Goal: Task Accomplishment & Management: Manage account settings

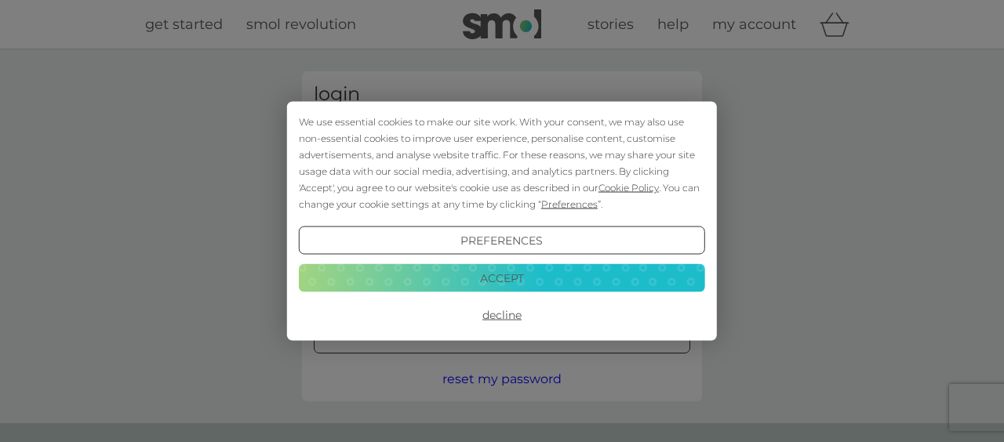
type input "maryhuggins@btinternet.com"
click at [501, 278] on button "Accept" at bounding box center [502, 278] width 406 height 28
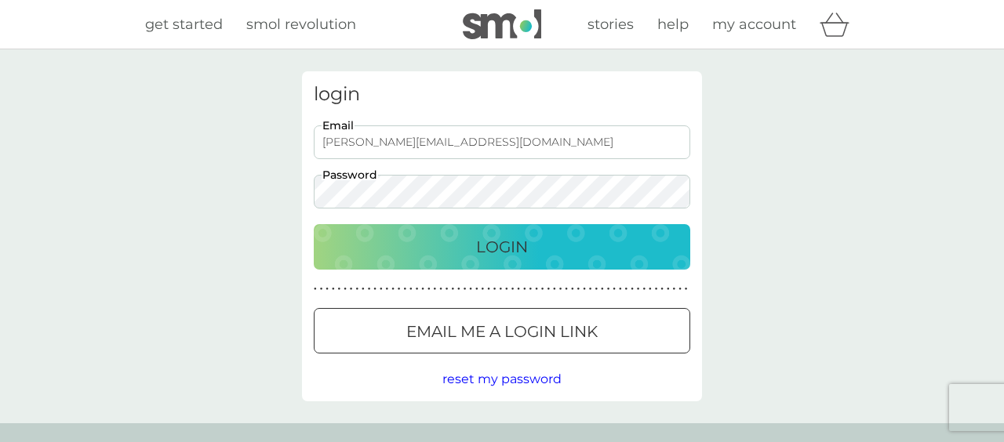
click at [504, 249] on p "Login" at bounding box center [502, 247] width 52 height 25
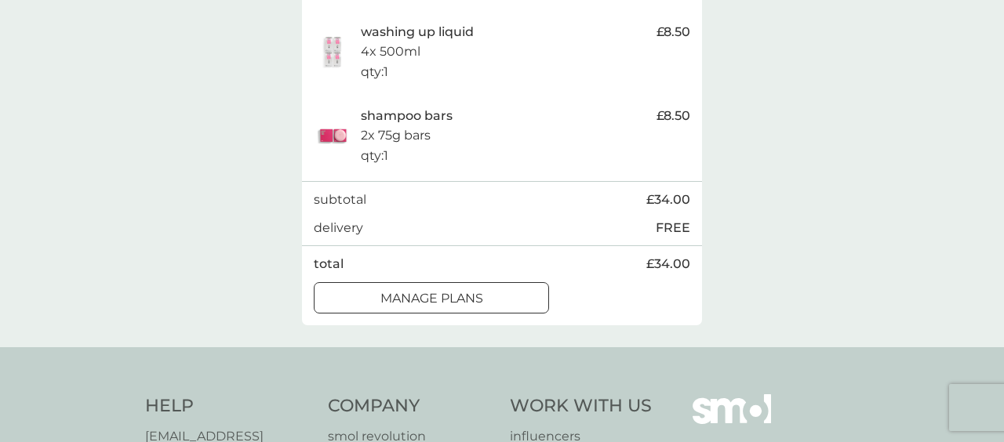
scroll to position [513, 0]
click at [457, 306] on div at bounding box center [431, 297] width 56 height 16
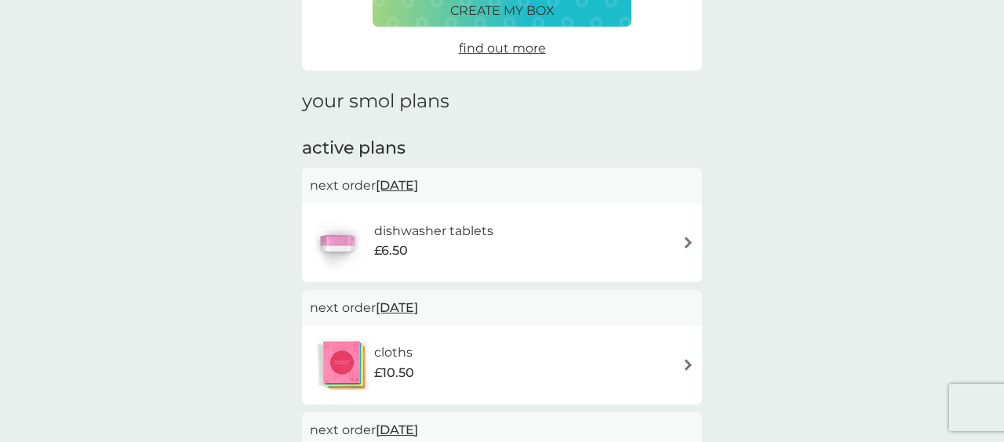
scroll to position [145, 0]
click at [686, 358] on img at bounding box center [689, 364] width 12 height 12
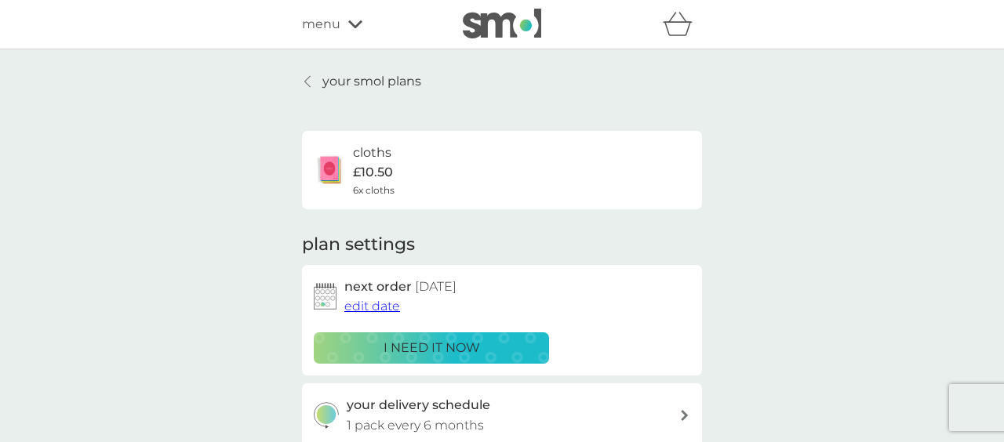
click at [367, 300] on span "edit date" at bounding box center [372, 306] width 56 height 15
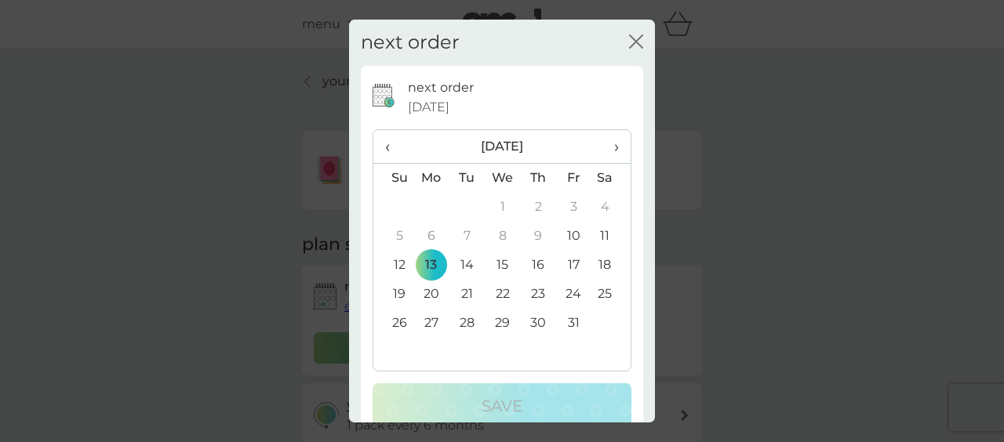
click at [617, 147] on span "›" at bounding box center [611, 146] width 16 height 33
click at [431, 202] on td "1" at bounding box center [431, 207] width 36 height 29
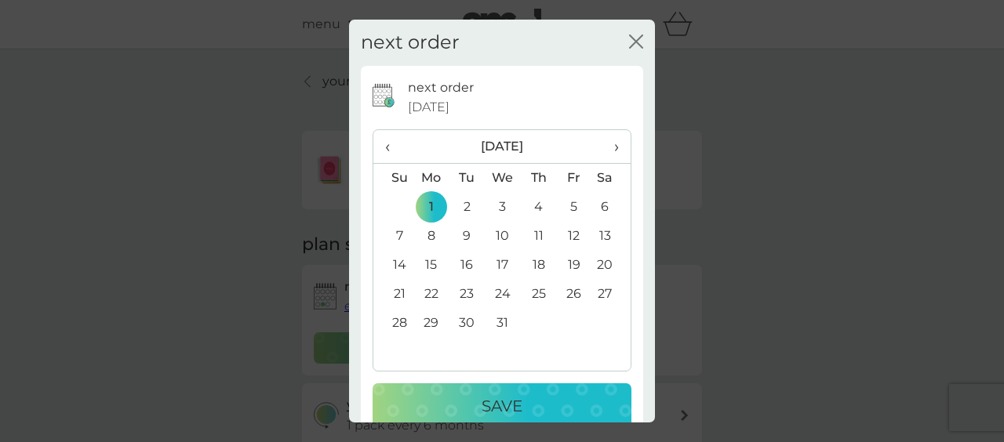
click at [505, 402] on p "Save" at bounding box center [502, 406] width 41 height 25
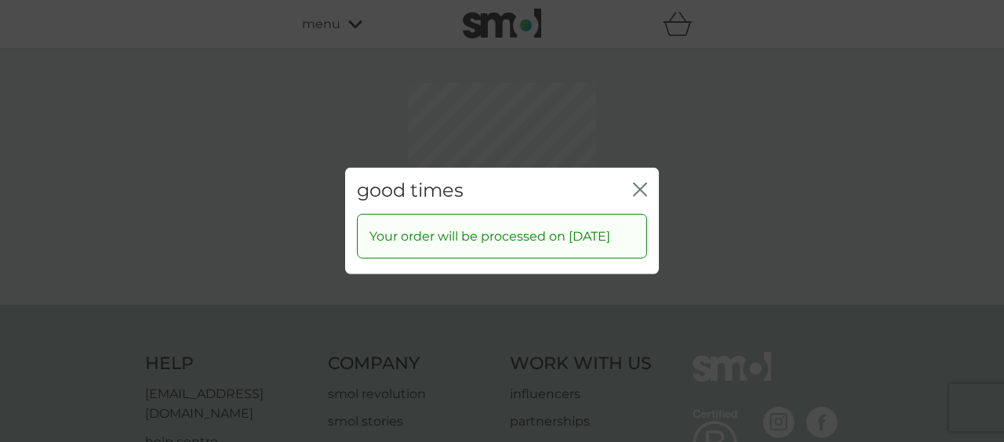
click at [639, 115] on div "good times close Your order will be processed on 1 Dec 2025" at bounding box center [502, 221] width 1004 height 442
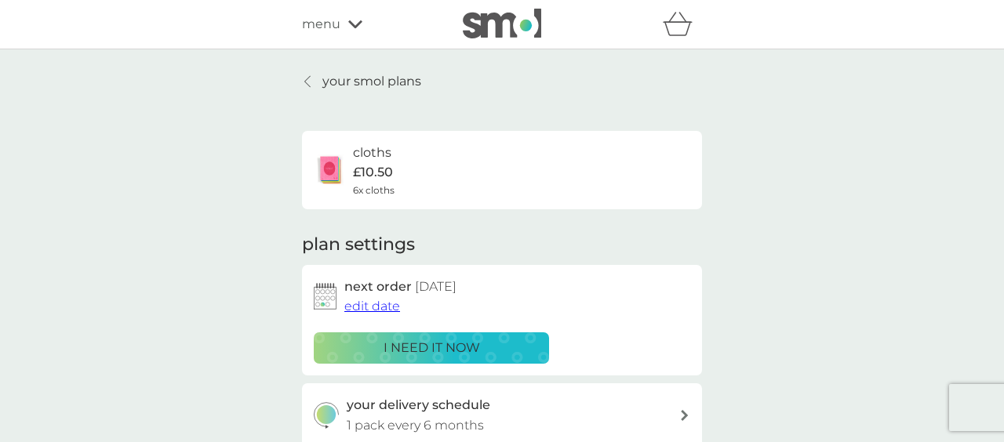
click at [366, 86] on p "your smol plans" at bounding box center [371, 81] width 99 height 20
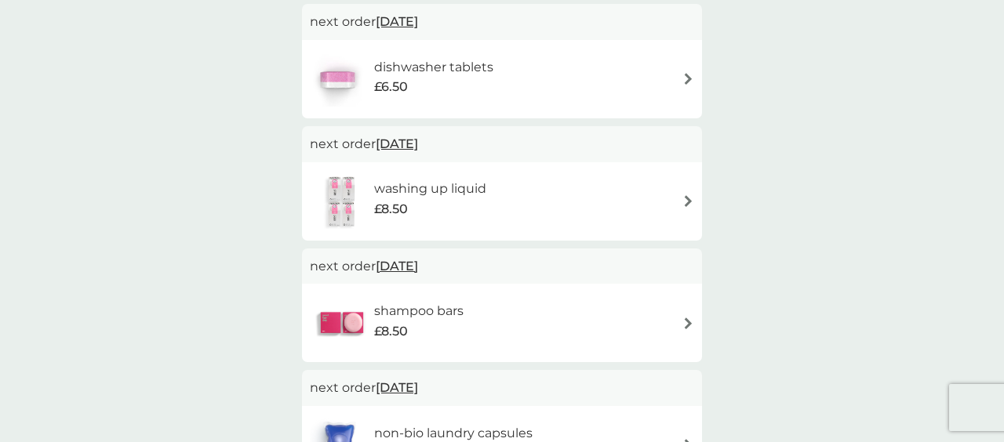
scroll to position [308, 0]
click at [687, 319] on img at bounding box center [689, 323] width 12 height 12
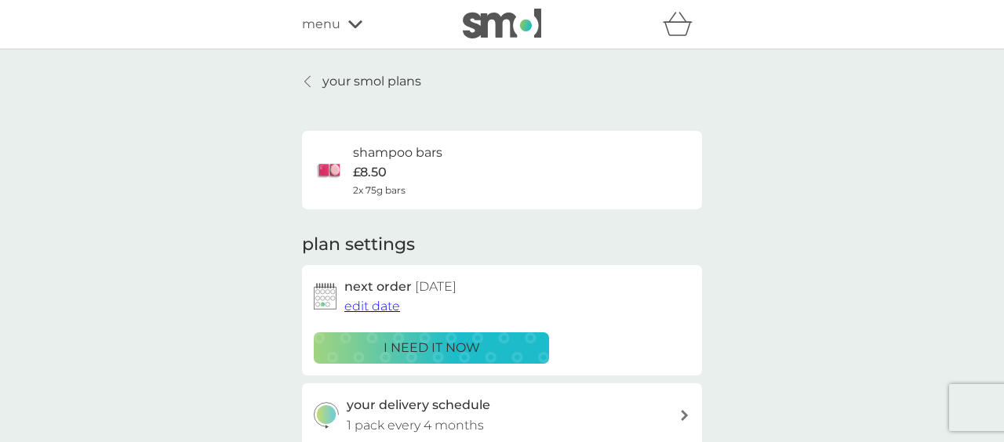
click at [365, 301] on span "edit date" at bounding box center [372, 306] width 56 height 15
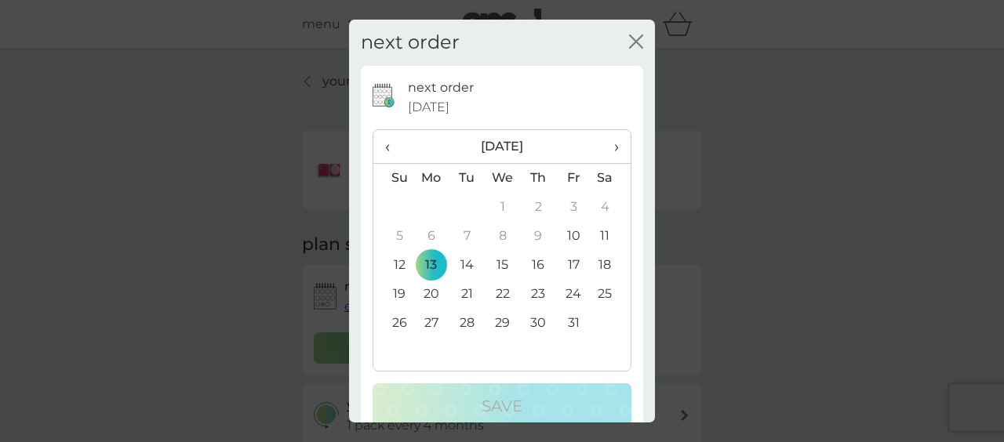
click at [614, 143] on span "›" at bounding box center [611, 146] width 16 height 33
click at [435, 203] on td "1" at bounding box center [431, 207] width 36 height 29
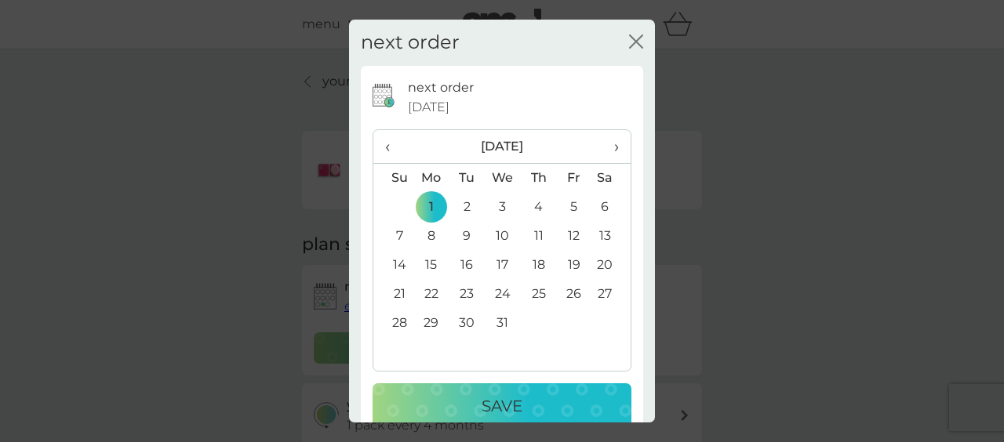
click at [506, 402] on p "Save" at bounding box center [502, 406] width 41 height 25
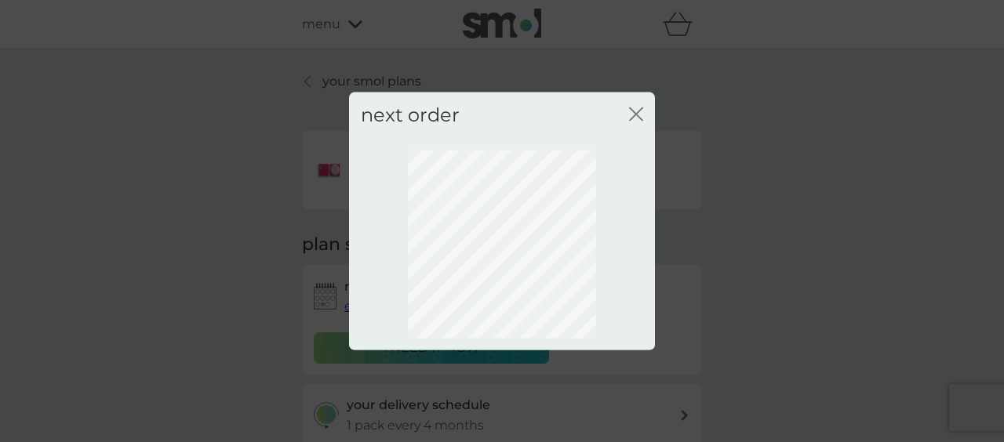
click at [635, 111] on icon "close" at bounding box center [636, 114] width 14 height 14
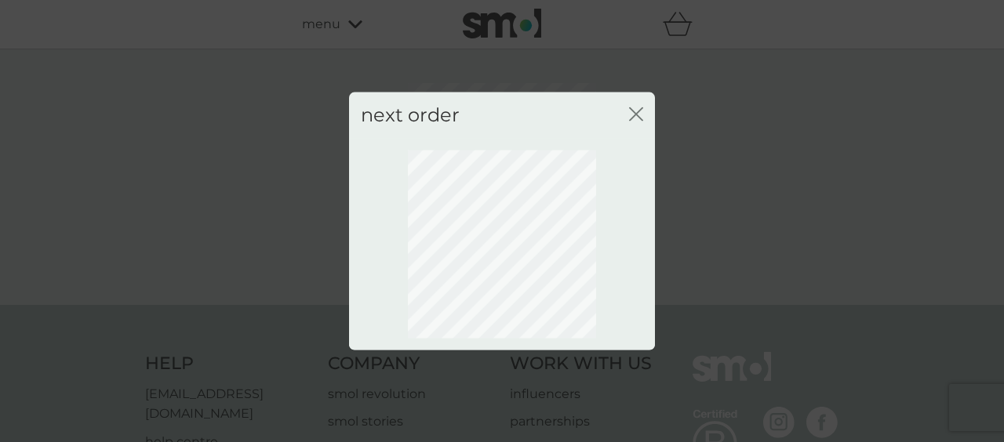
click at [632, 115] on icon "close" at bounding box center [636, 114] width 14 height 14
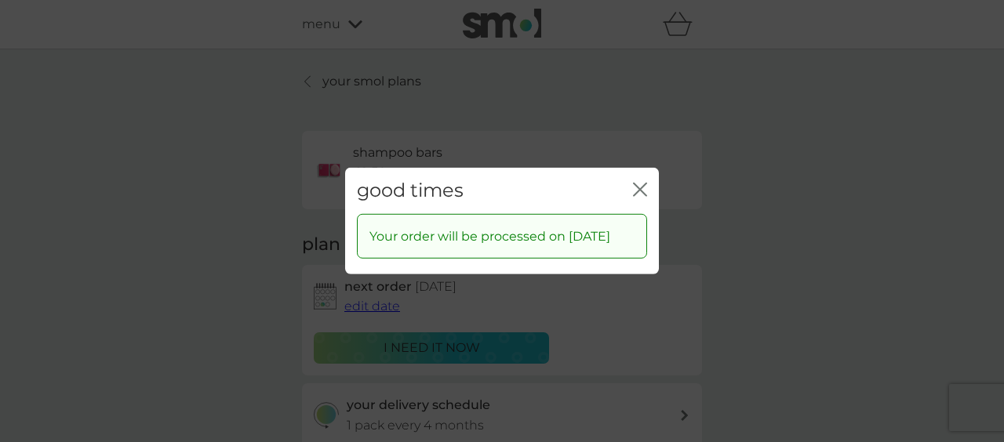
click at [642, 183] on icon "close" at bounding box center [640, 190] width 14 height 14
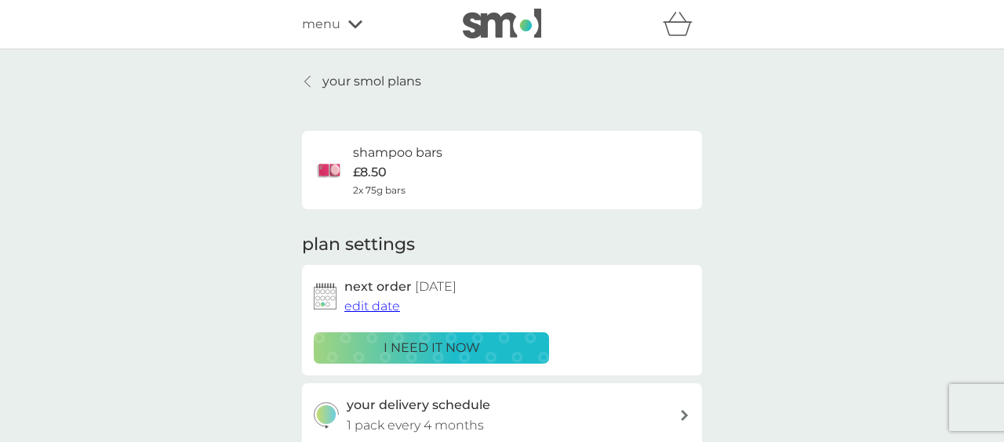
click at [346, 84] on p "your smol plans" at bounding box center [371, 81] width 99 height 20
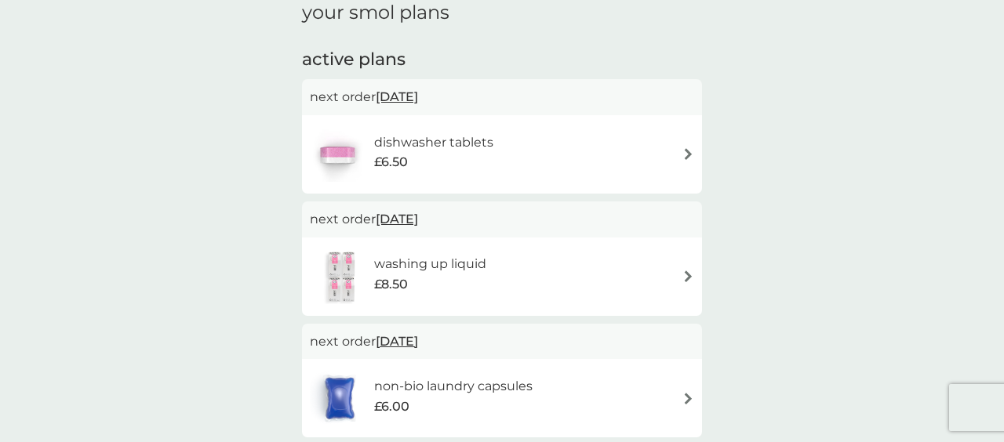
scroll to position [233, 0]
click at [686, 151] on img at bounding box center [689, 153] width 12 height 12
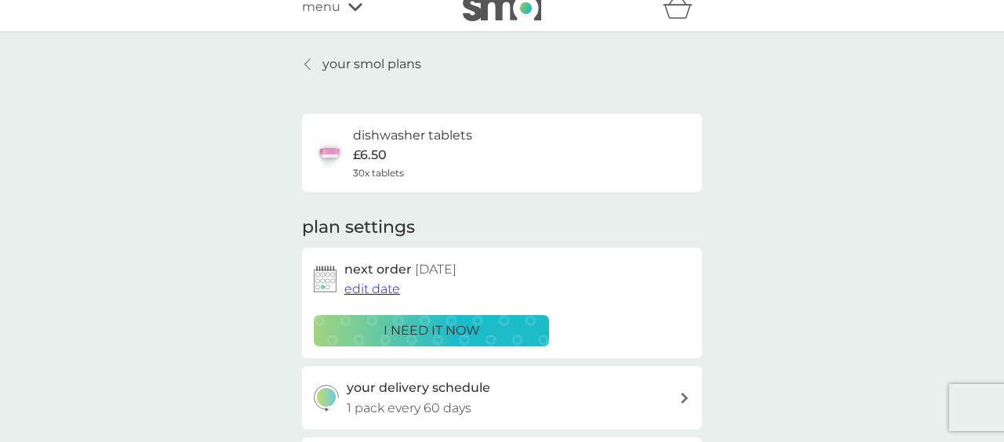
scroll to position [23, 0]
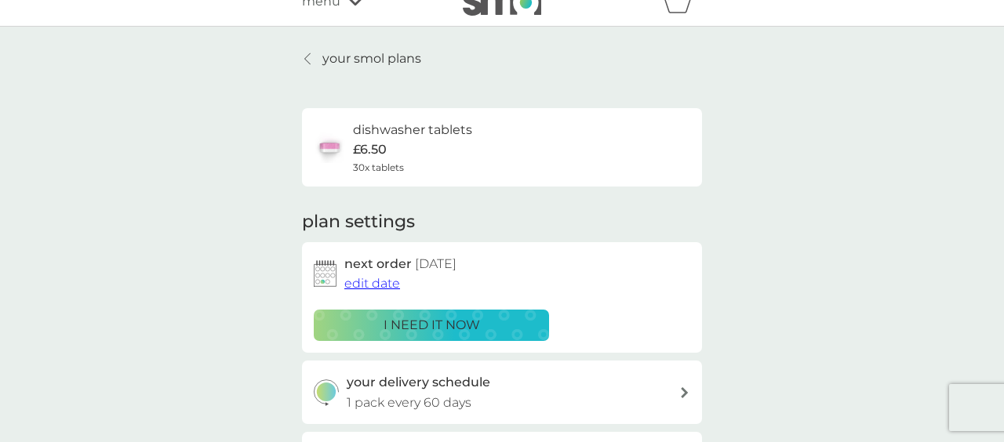
click at [330, 58] on p "your smol plans" at bounding box center [371, 59] width 99 height 20
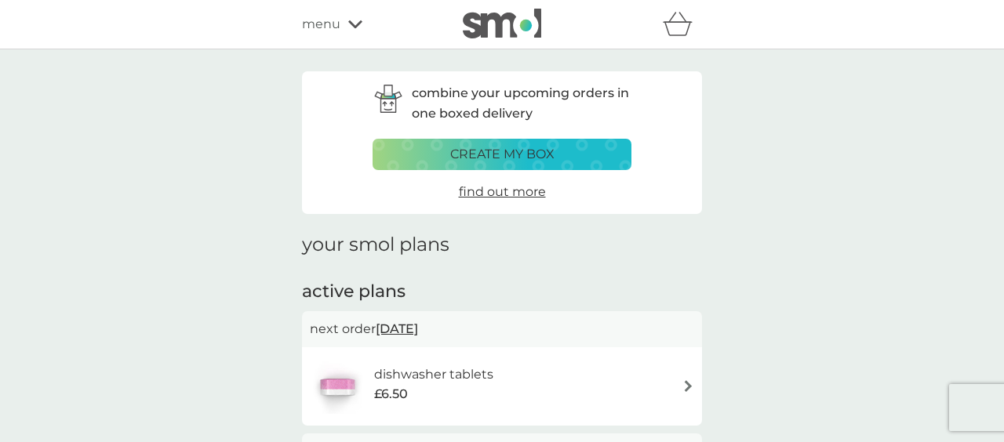
click at [356, 27] on icon at bounding box center [355, 24] width 14 height 8
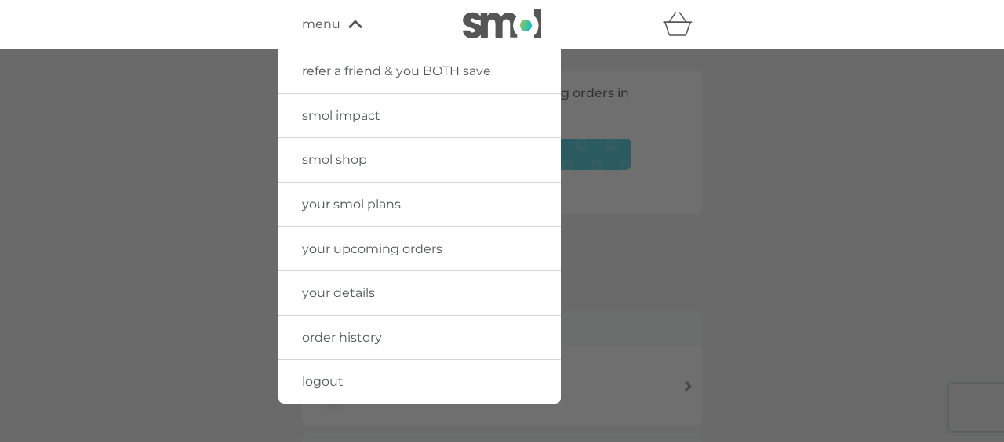
click at [322, 380] on span "logout" at bounding box center [323, 381] width 42 height 15
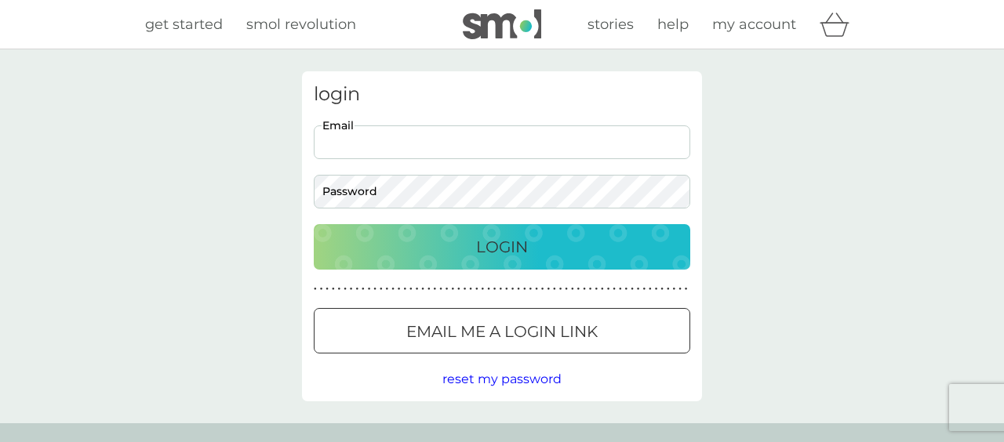
type input "[PERSON_NAME][EMAIL_ADDRESS][DOMAIN_NAME]"
click at [496, 242] on p "Login" at bounding box center [502, 247] width 52 height 25
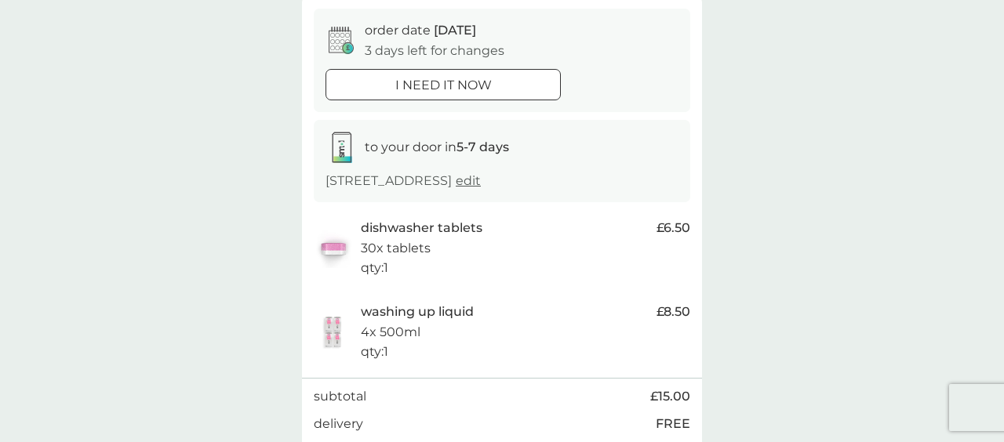
scroll to position [149, 0]
click at [427, 88] on div at bounding box center [443, 84] width 56 height 16
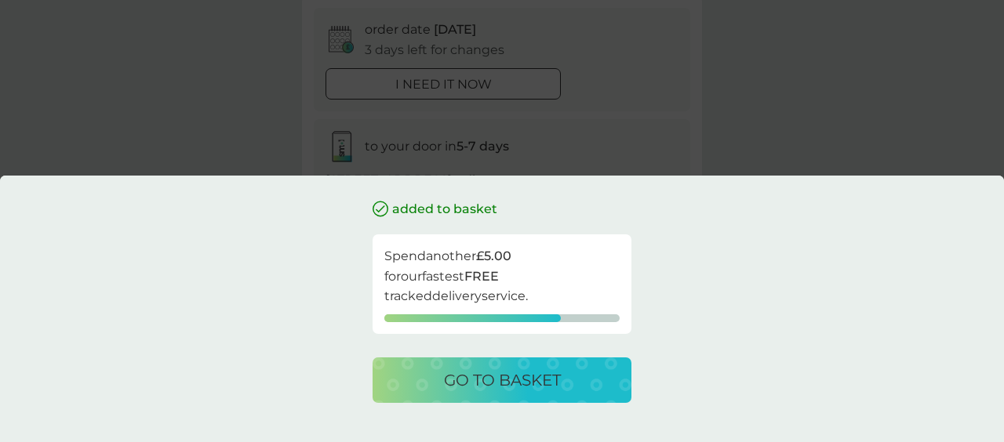
click at [227, 232] on div "added to basket Spend another £5.00 for our fastest FREE tracked delivery servi…" at bounding box center [502, 309] width 1004 height 267
click at [262, 133] on div "added to basket Spend another £5.00 for our fastest FREE tracked delivery servi…" at bounding box center [502, 221] width 1004 height 442
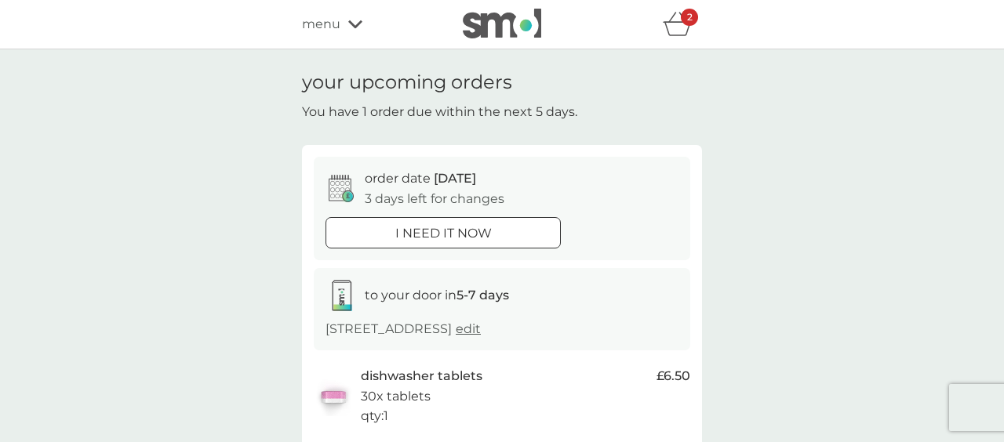
scroll to position [0, 0]
click at [354, 20] on icon at bounding box center [355, 24] width 14 height 9
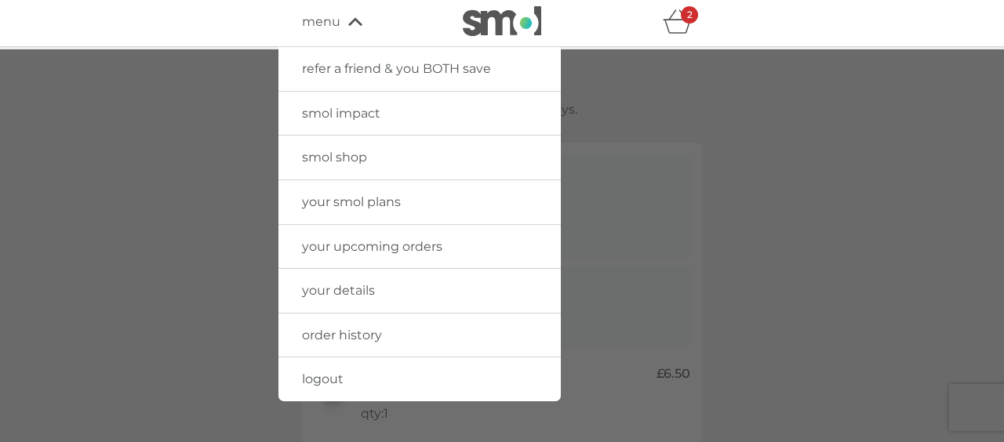
scroll to position [2, 1]
click at [330, 381] on span "logout" at bounding box center [323, 379] width 42 height 15
